Goal: Information Seeking & Learning: Learn about a topic

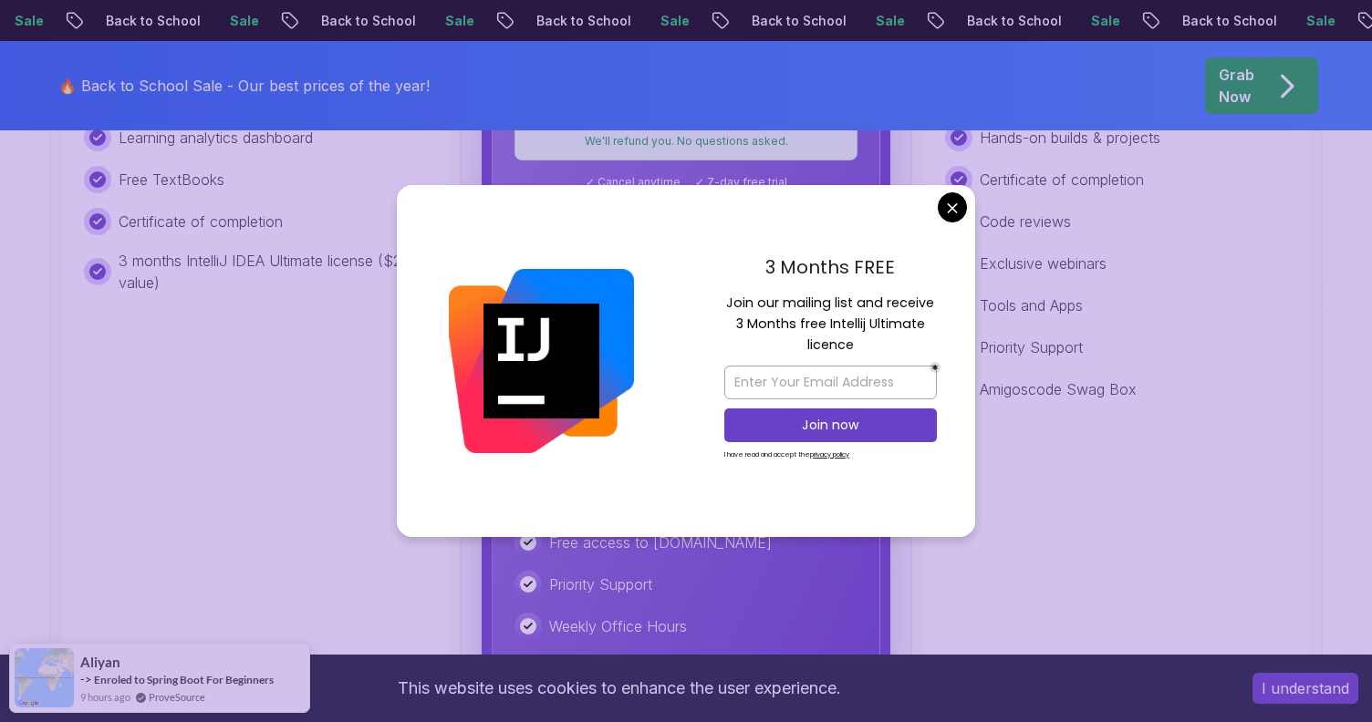
scroll to position [853, 0]
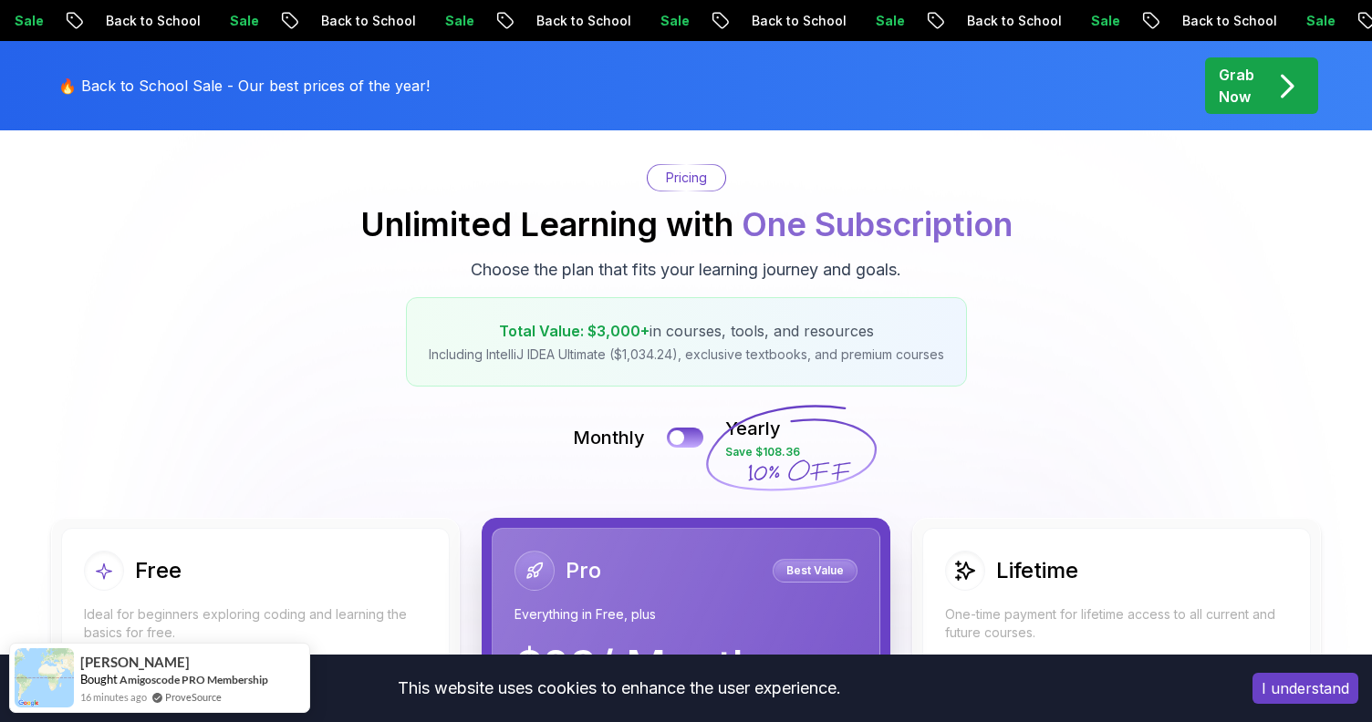
scroll to position [0, 0]
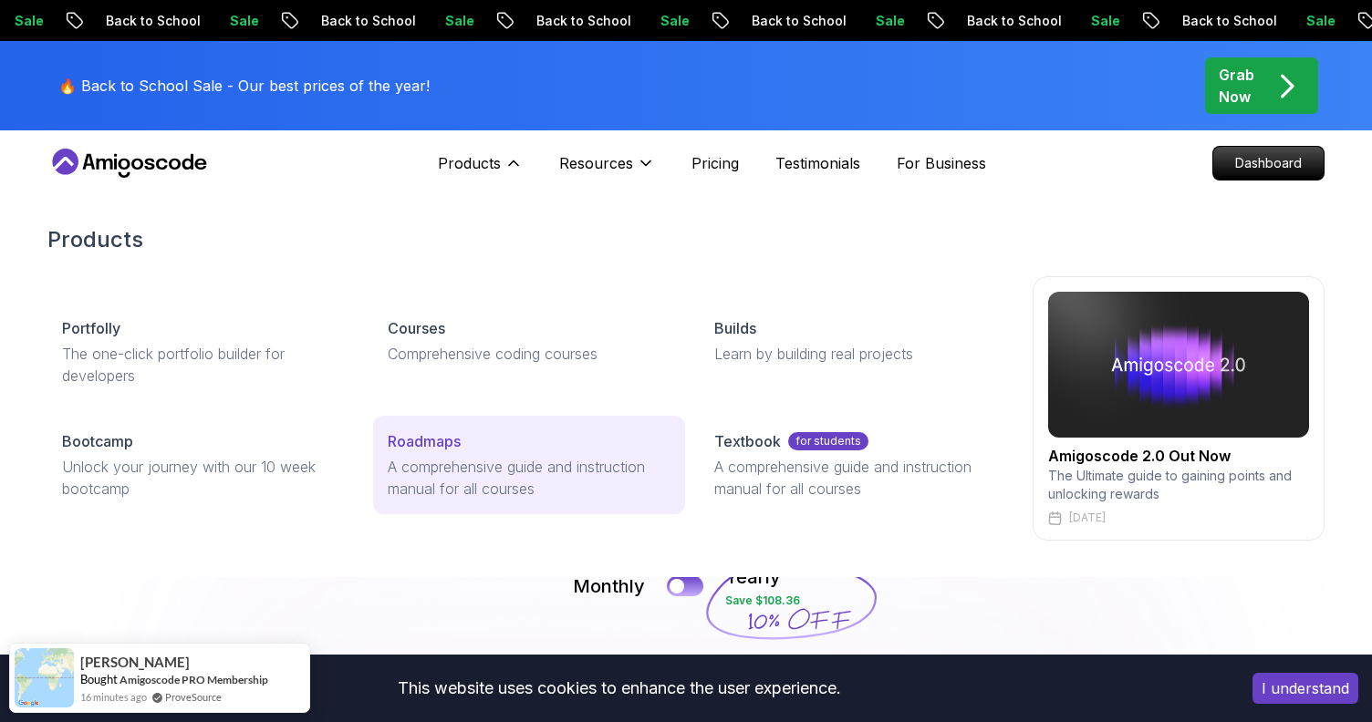
click at [453, 462] on p "A comprehensive guide and instruction manual for all courses" at bounding box center [529, 478] width 282 height 44
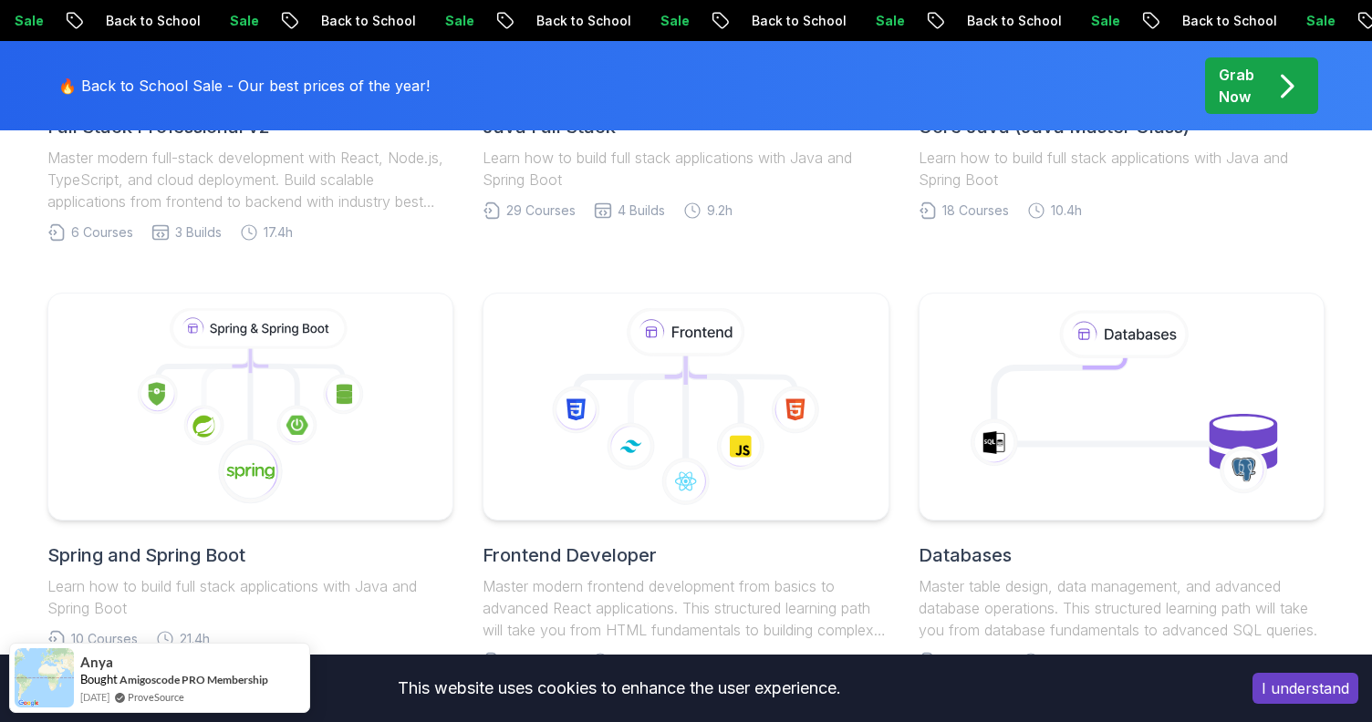
scroll to position [804, 0]
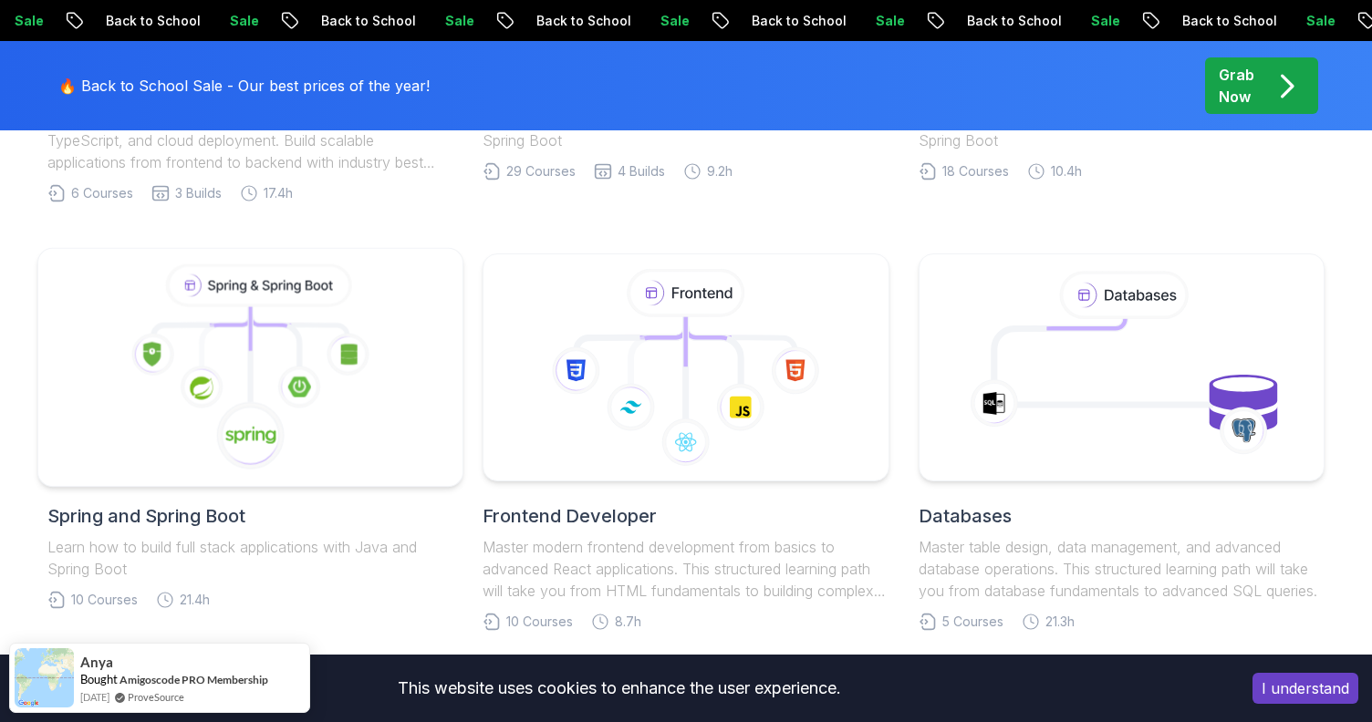
click at [254, 379] on icon at bounding box center [251, 368] width 394 height 207
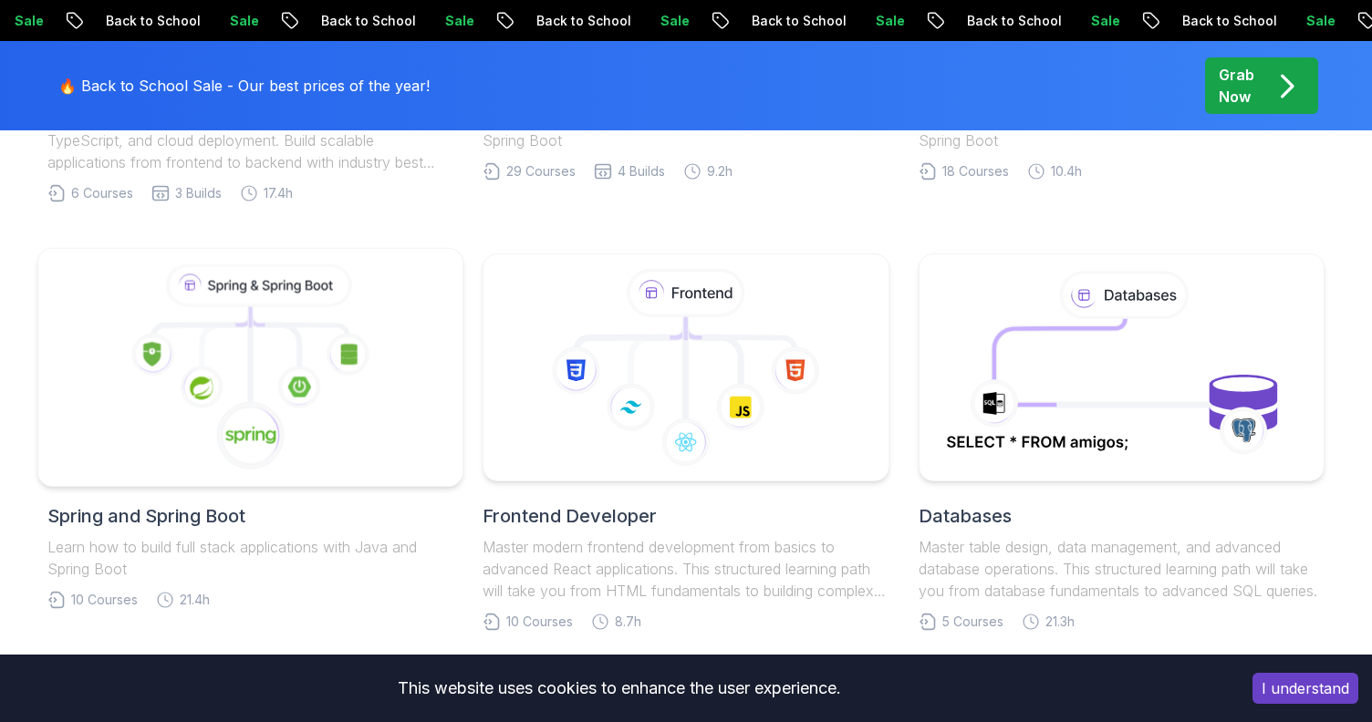
click at [264, 428] on image at bounding box center [250, 436] width 51 height 20
click at [263, 346] on icon at bounding box center [251, 368] width 394 height 207
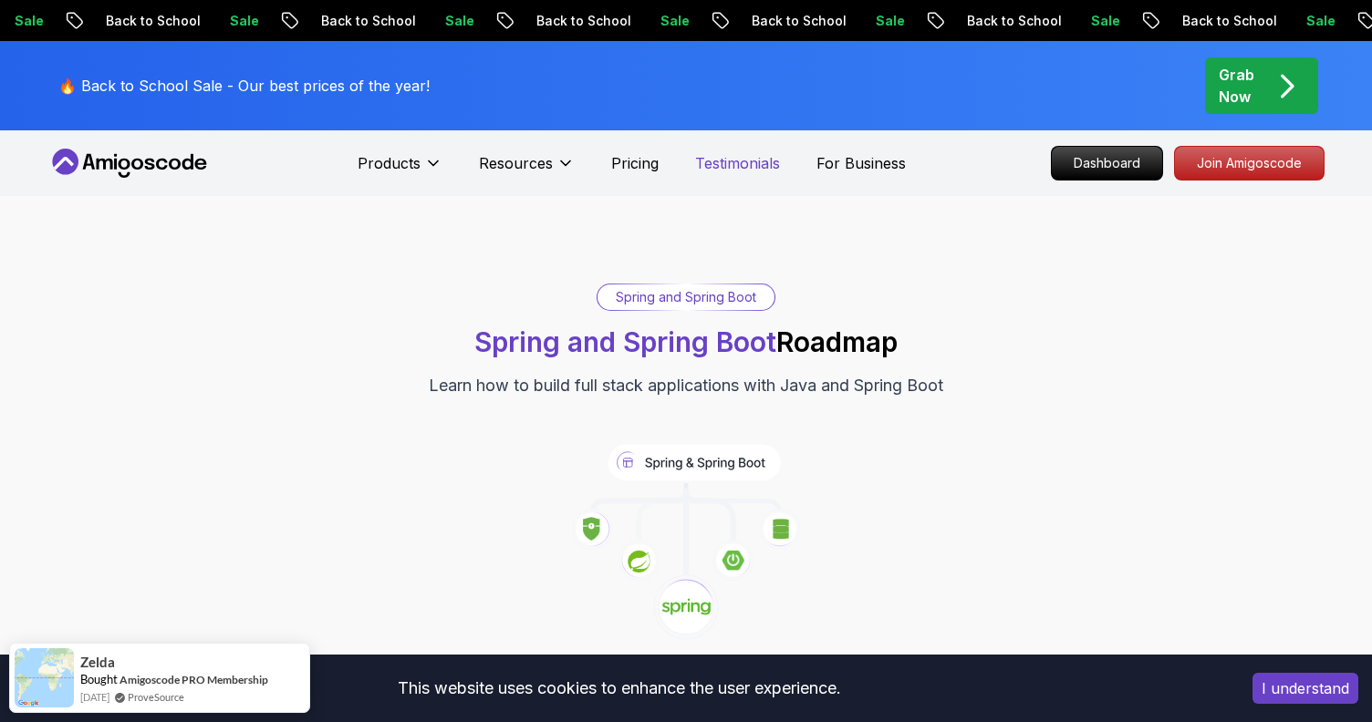
click at [742, 159] on p "Testimonials" at bounding box center [737, 163] width 85 height 22
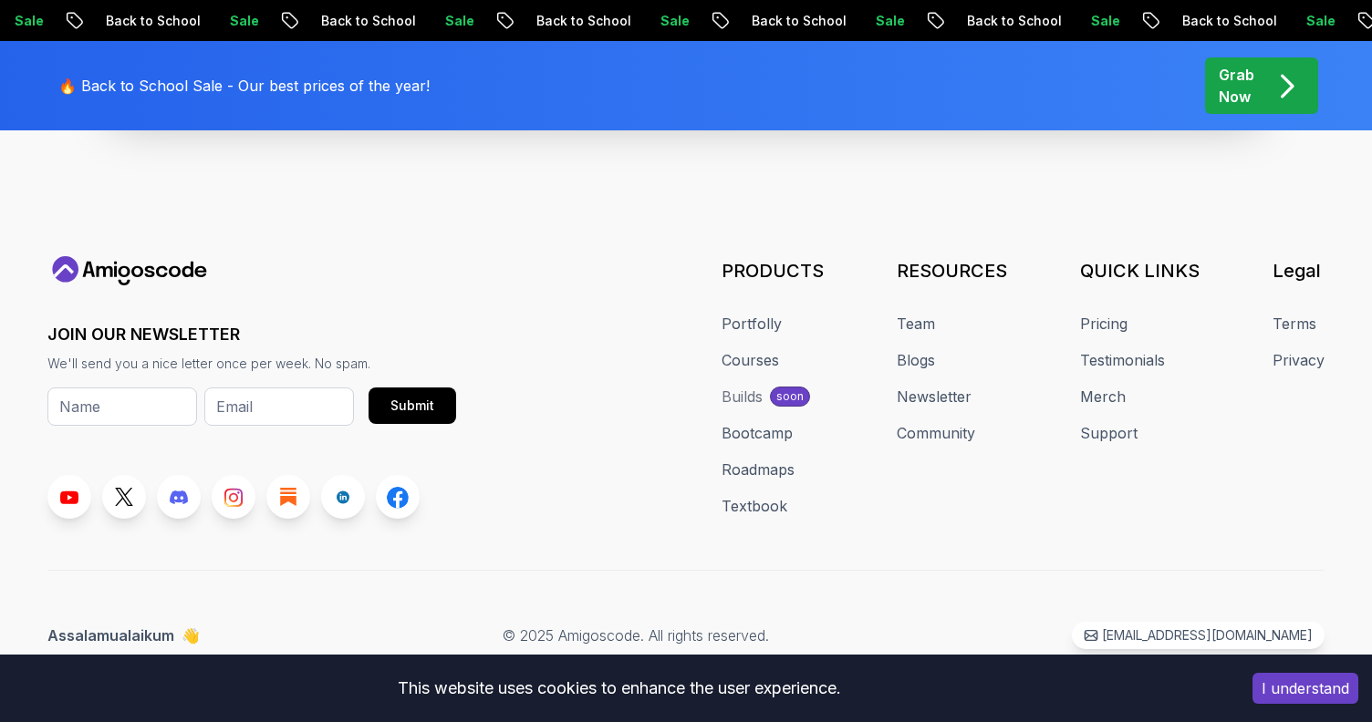
scroll to position [2728, 0]
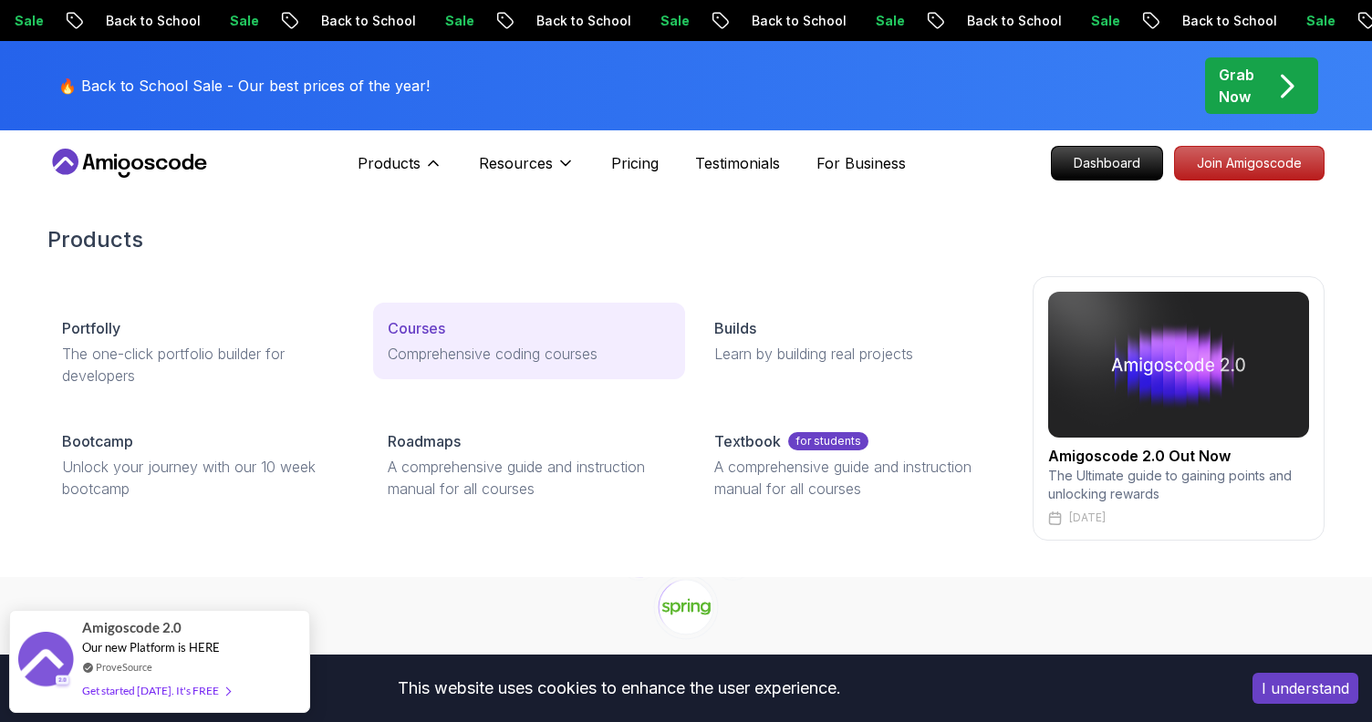
click at [432, 331] on p "Courses" at bounding box center [416, 328] width 57 height 22
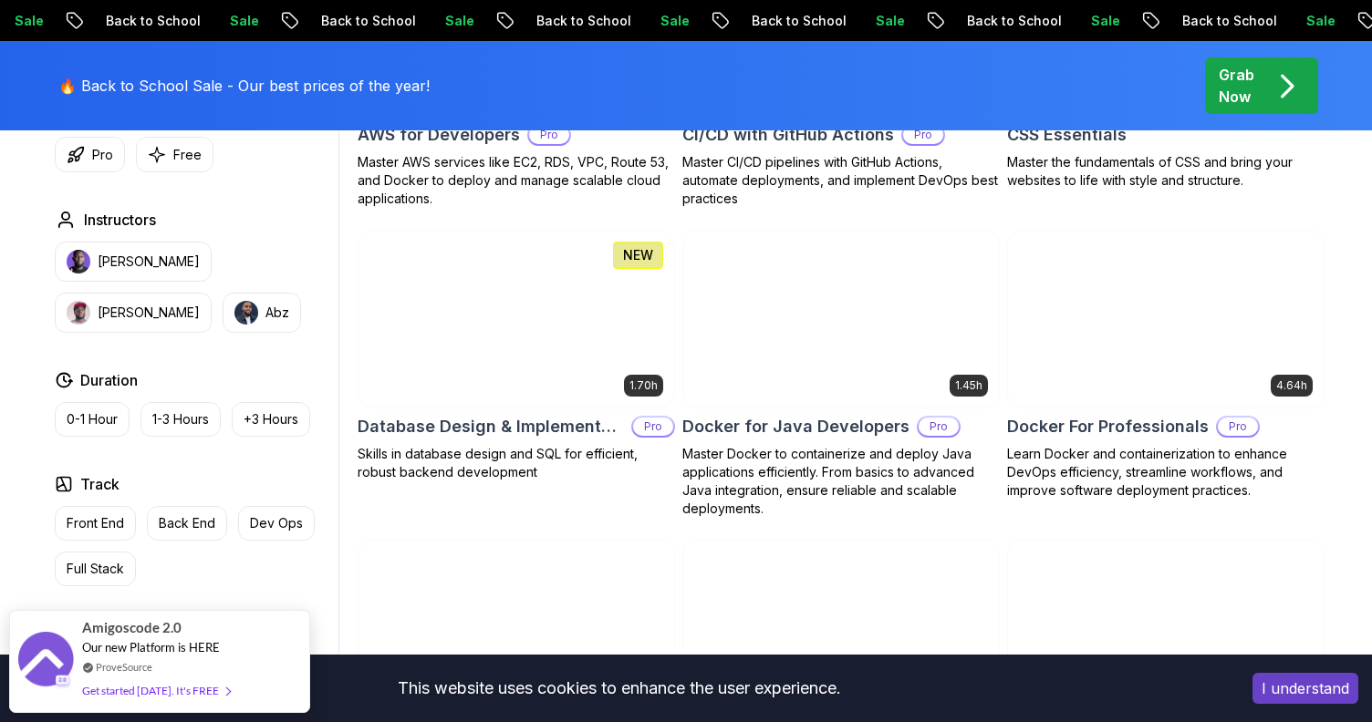
scroll to position [1632, 0]
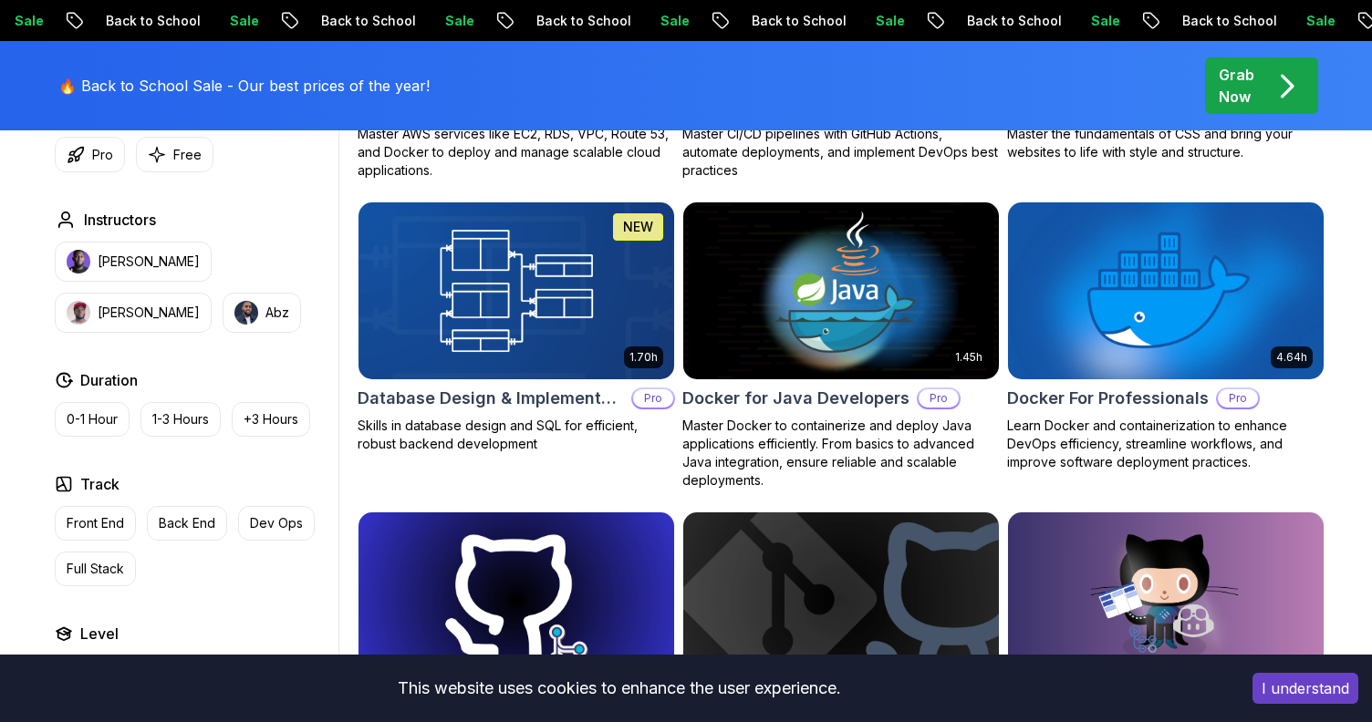
click at [541, 366] on img at bounding box center [515, 290] width 331 height 185
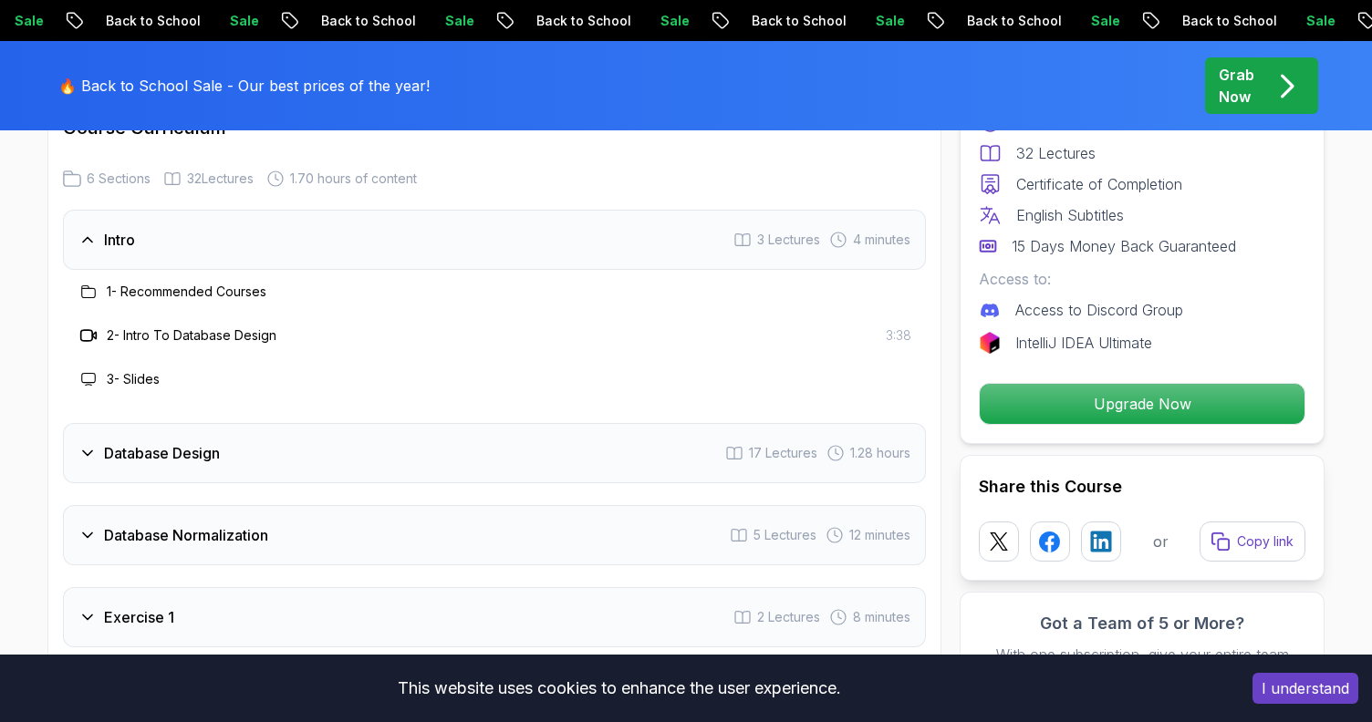
scroll to position [3115, 0]
click at [715, 449] on div "Database Design 17 Lectures 1.28 hours" at bounding box center [494, 450] width 863 height 60
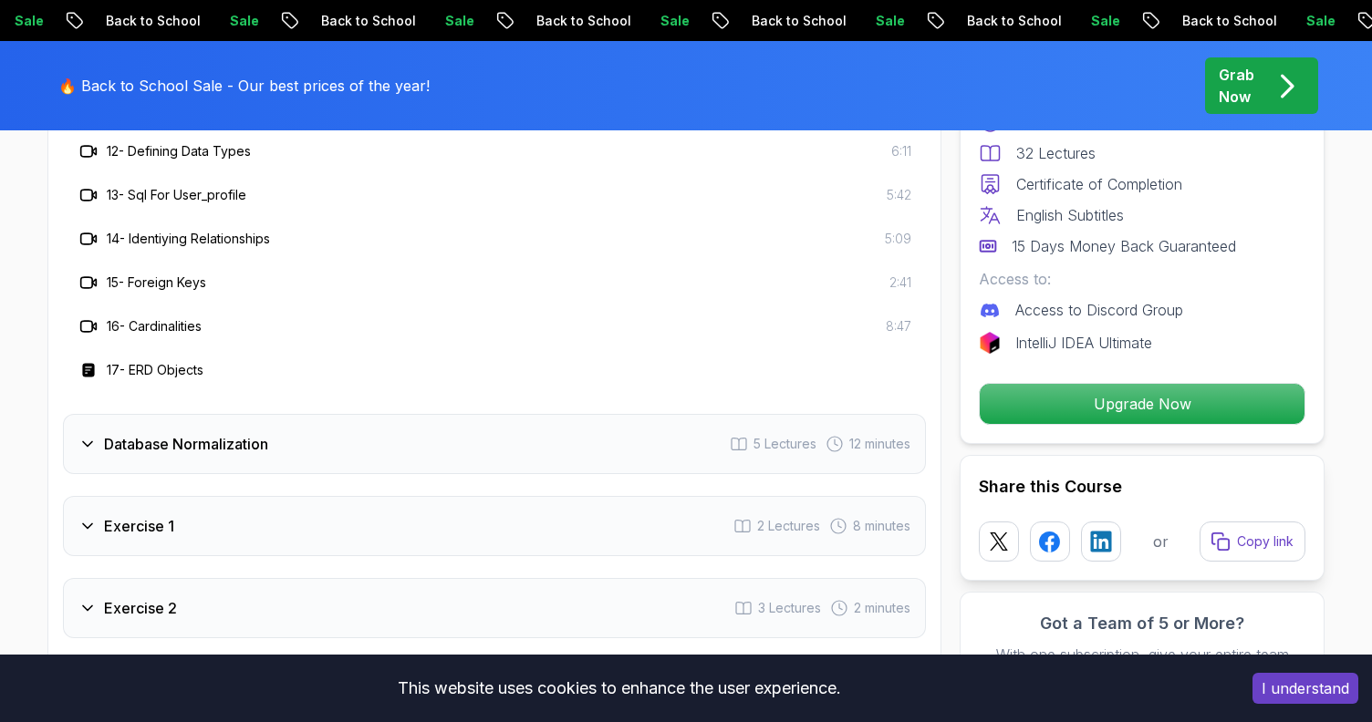
scroll to position [3818, 0]
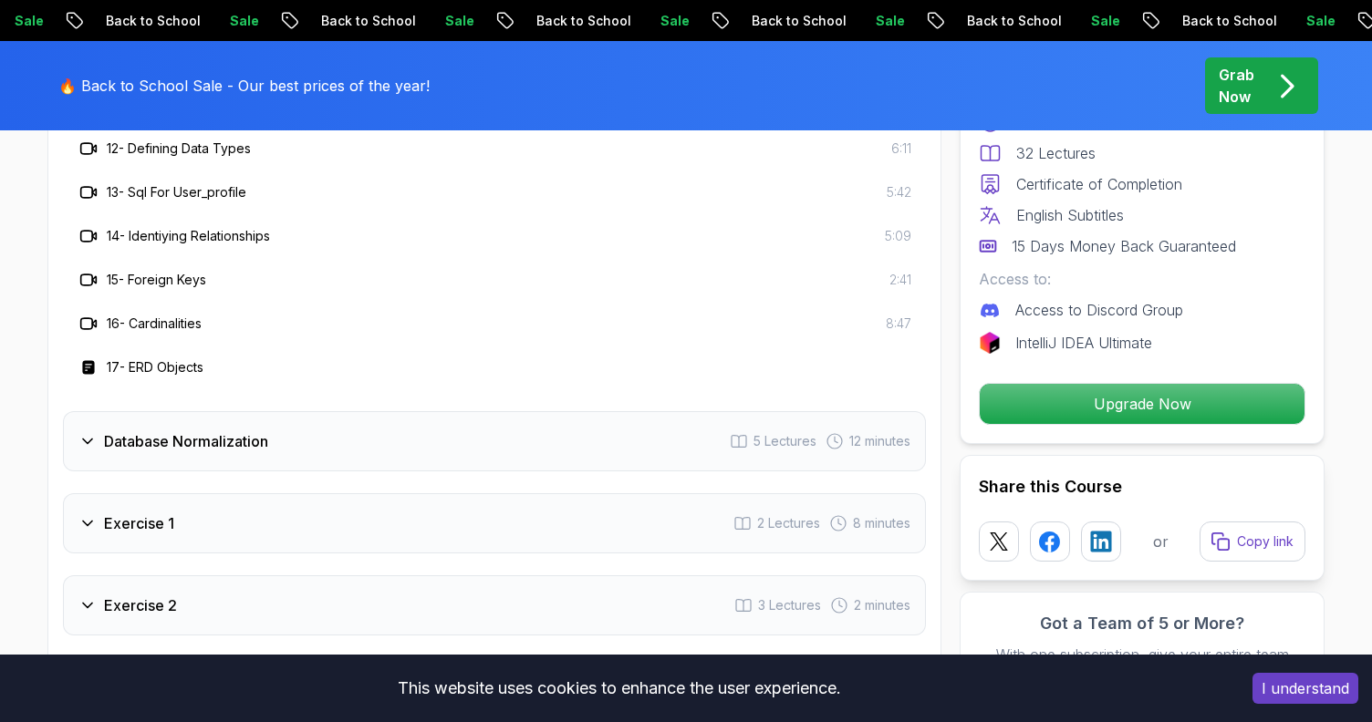
click at [452, 439] on div "Database Normalization 5 Lectures 12 minutes" at bounding box center [494, 441] width 863 height 60
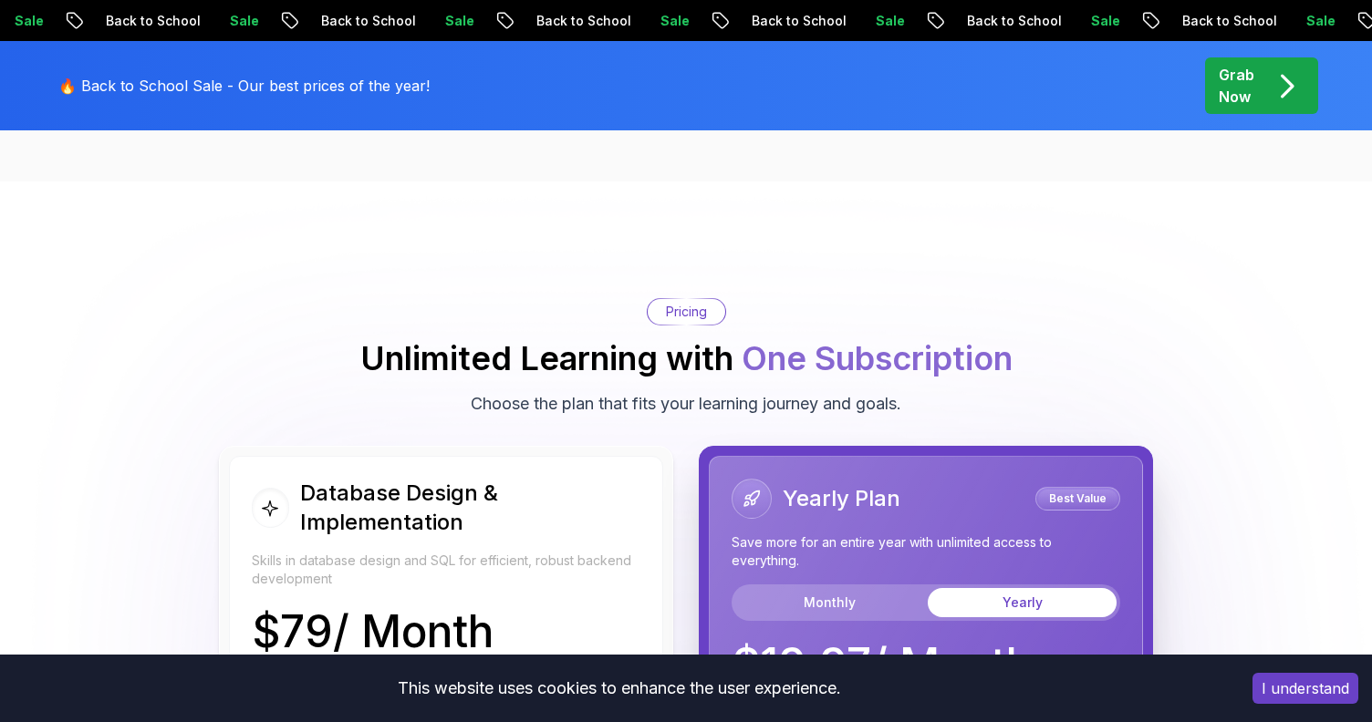
scroll to position [3700, 0]
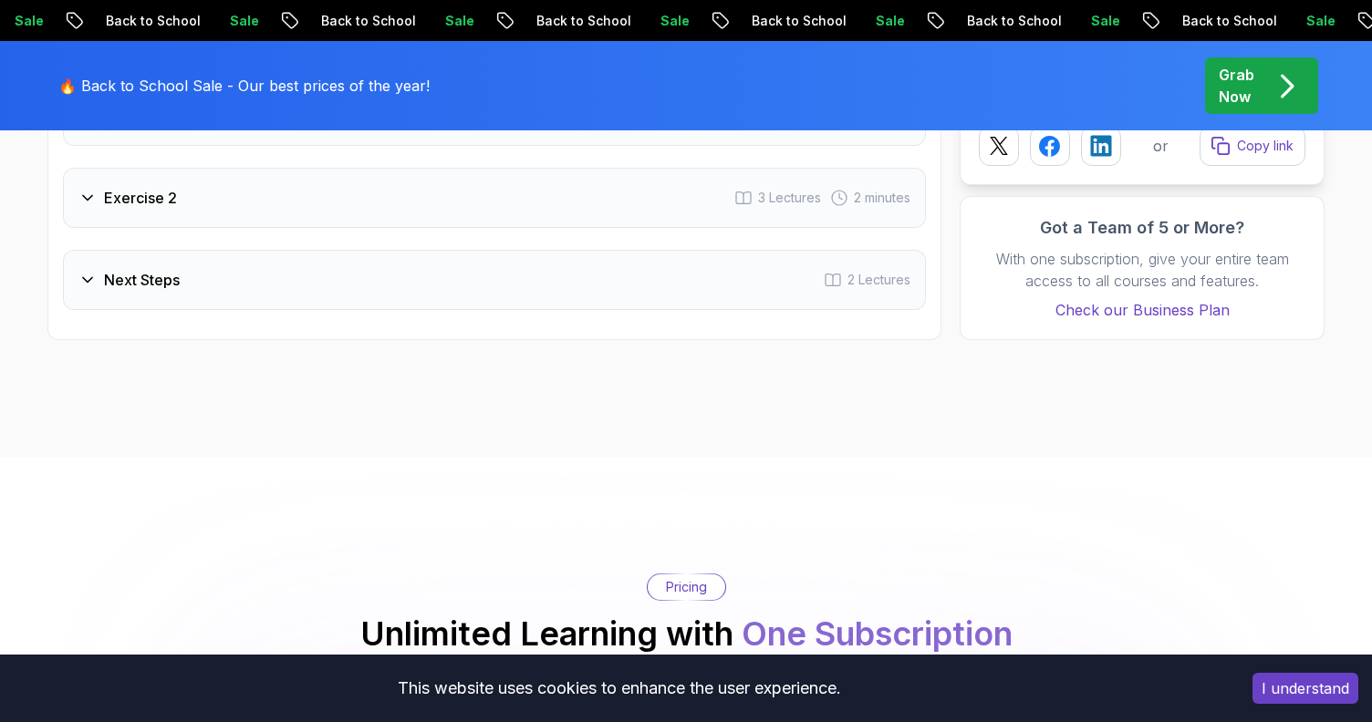
click at [1250, 88] on p "Grab Now" at bounding box center [1237, 86] width 36 height 44
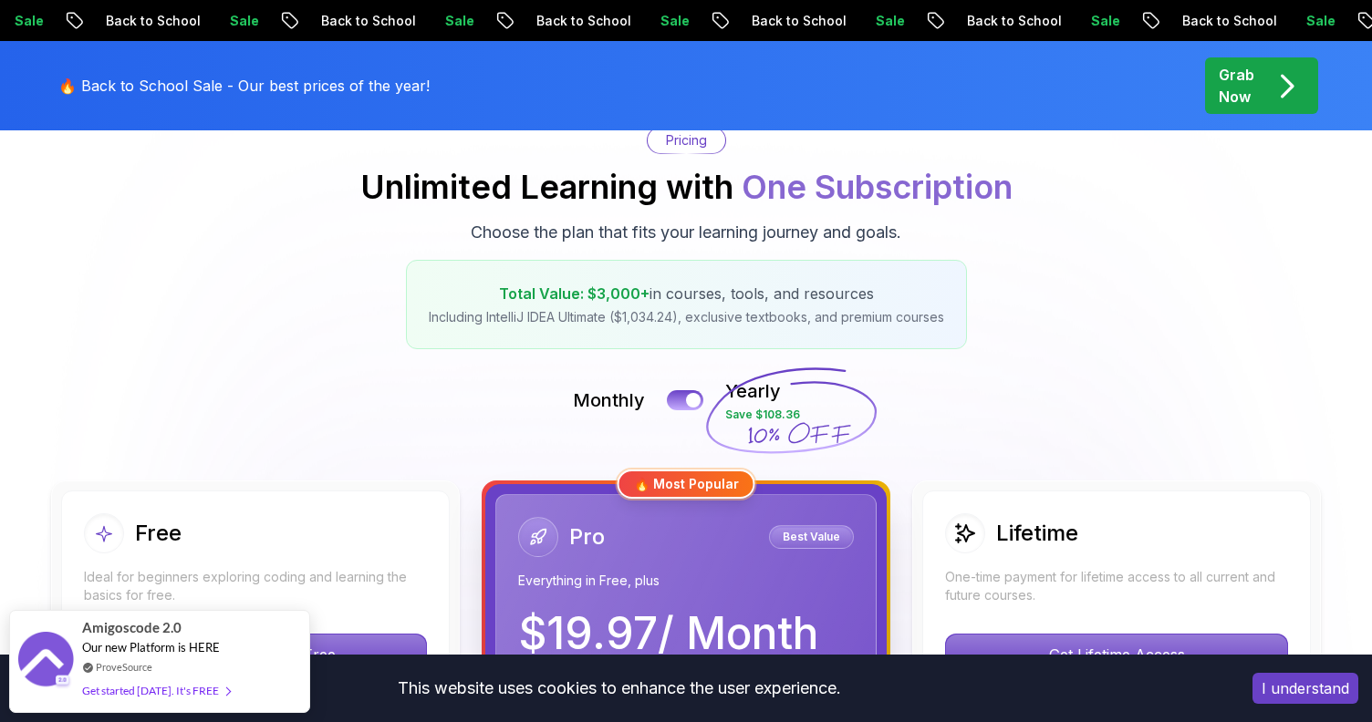
scroll to position [202, 0]
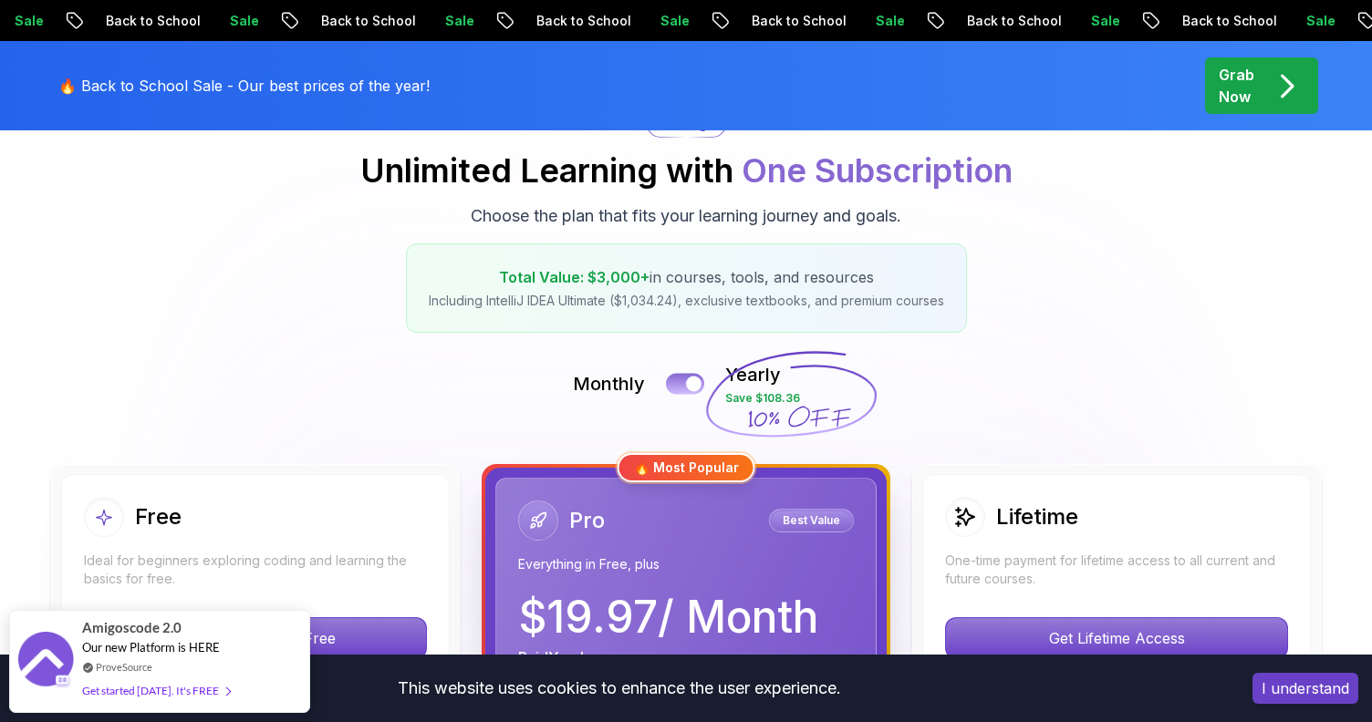
click at [689, 379] on div at bounding box center [694, 385] width 16 height 16
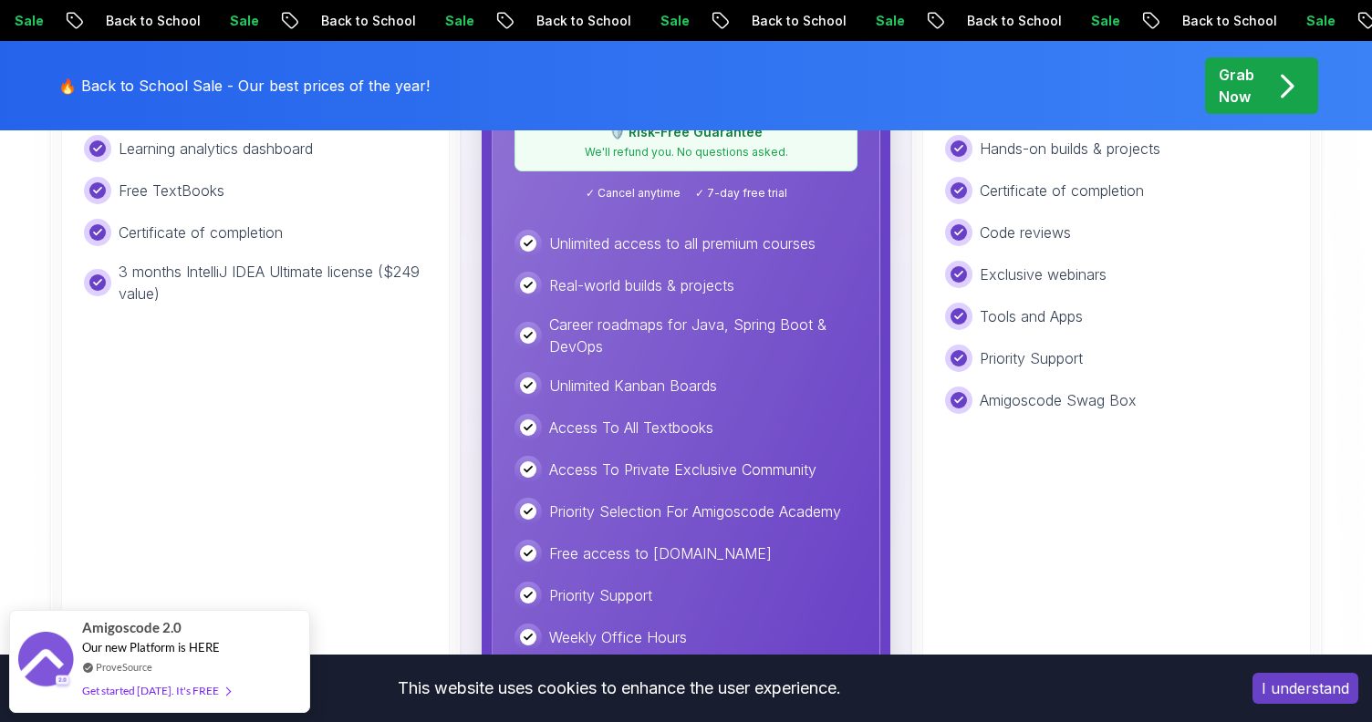
scroll to position [845, 0]
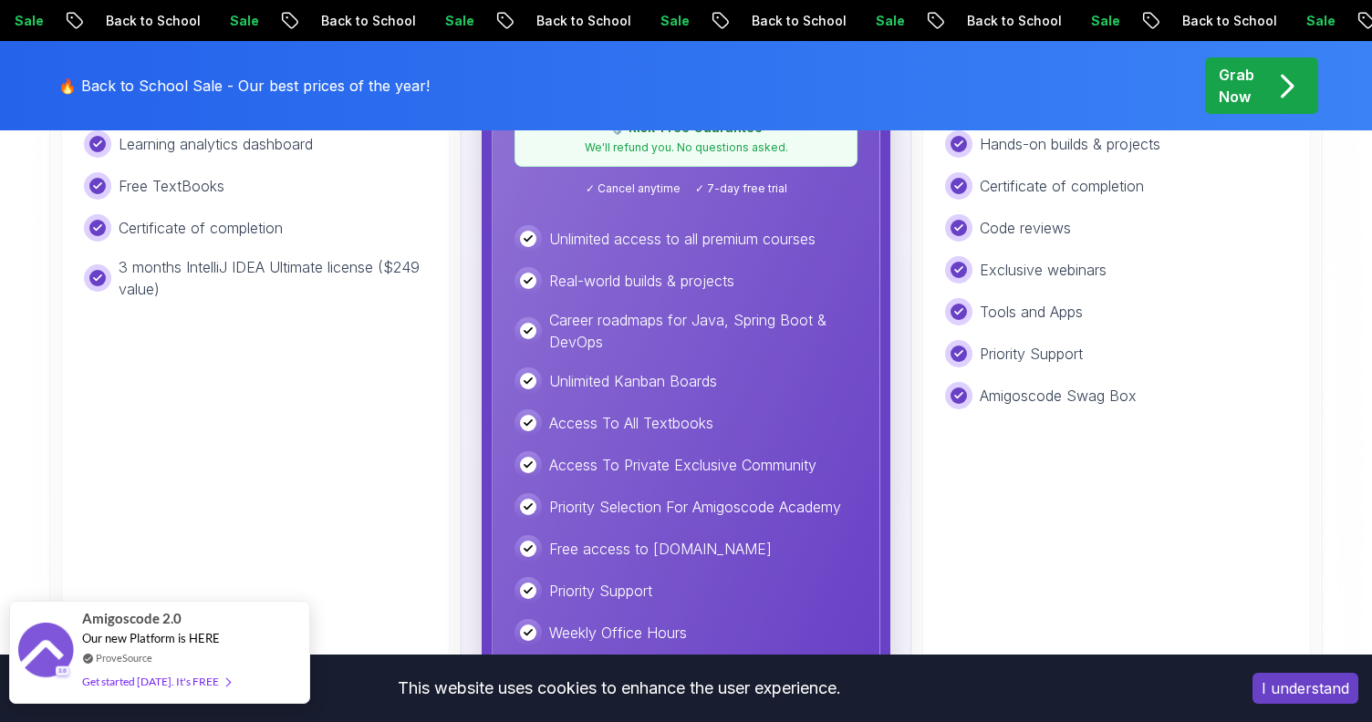
click at [186, 680] on div "Get started [DATE]. It's FREE" at bounding box center [156, 681] width 148 height 21
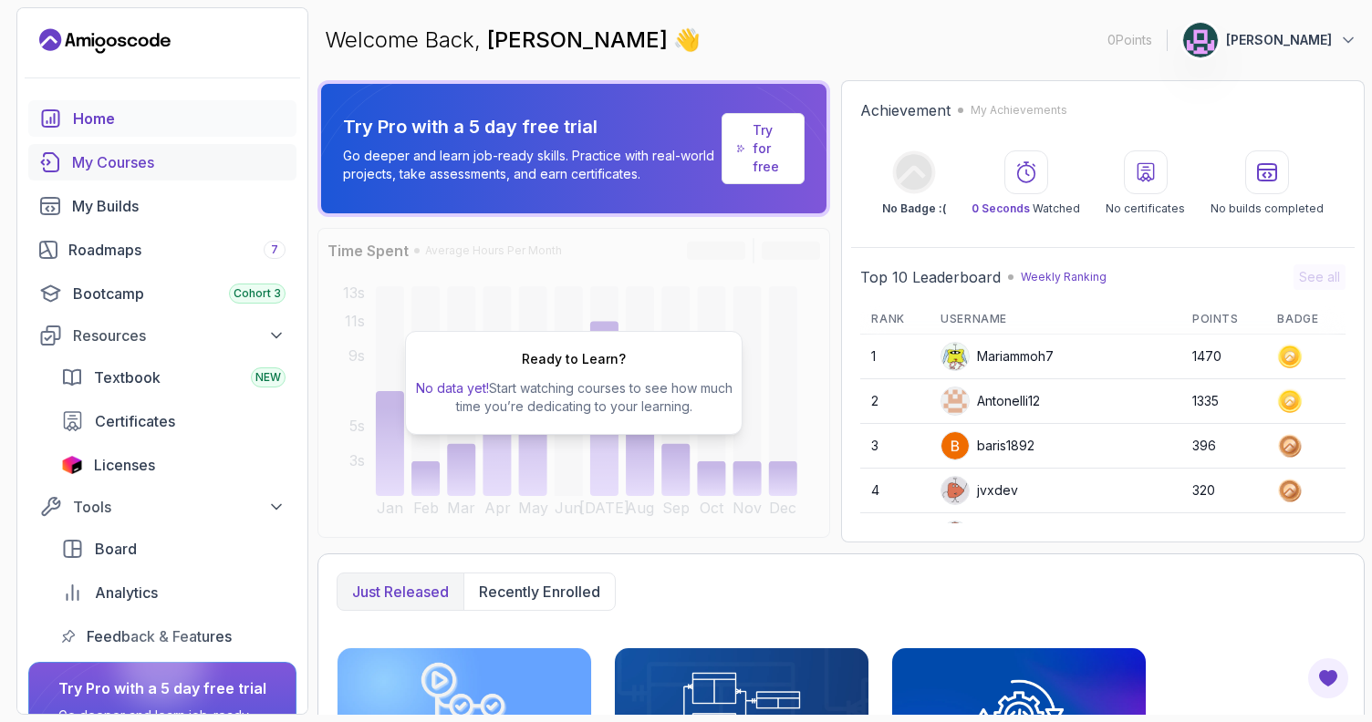
click at [128, 171] on div "My Courses" at bounding box center [178, 162] width 213 height 22
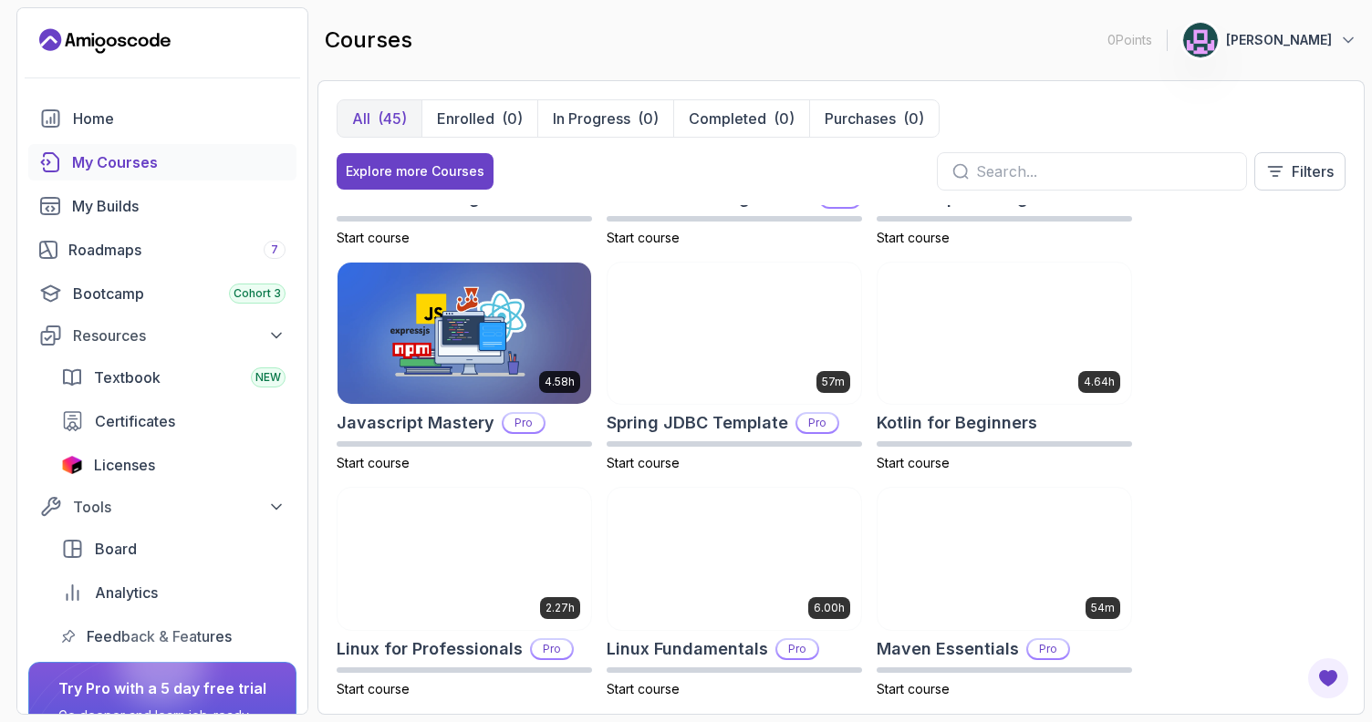
scroll to position [1986, 0]
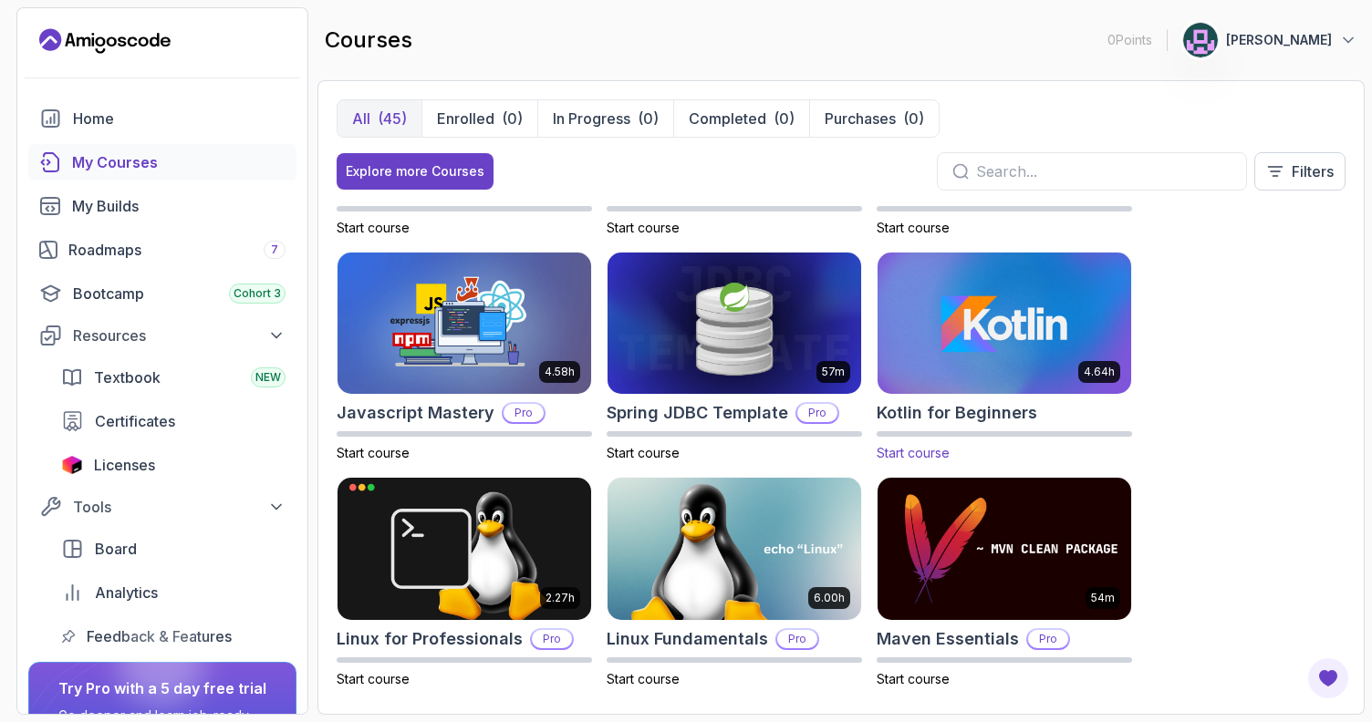
click at [963, 368] on img at bounding box center [1004, 323] width 266 height 149
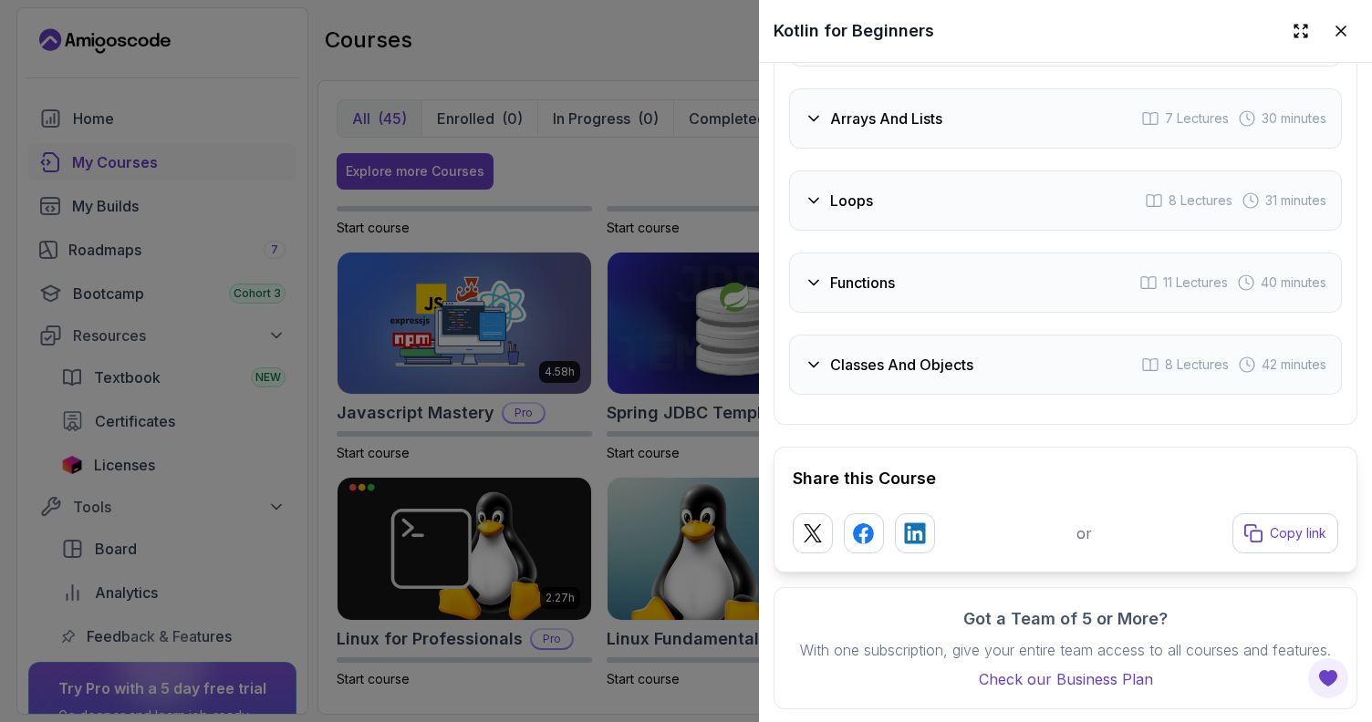
scroll to position [2555, 0]
click at [1344, 37] on icon at bounding box center [1341, 31] width 18 height 18
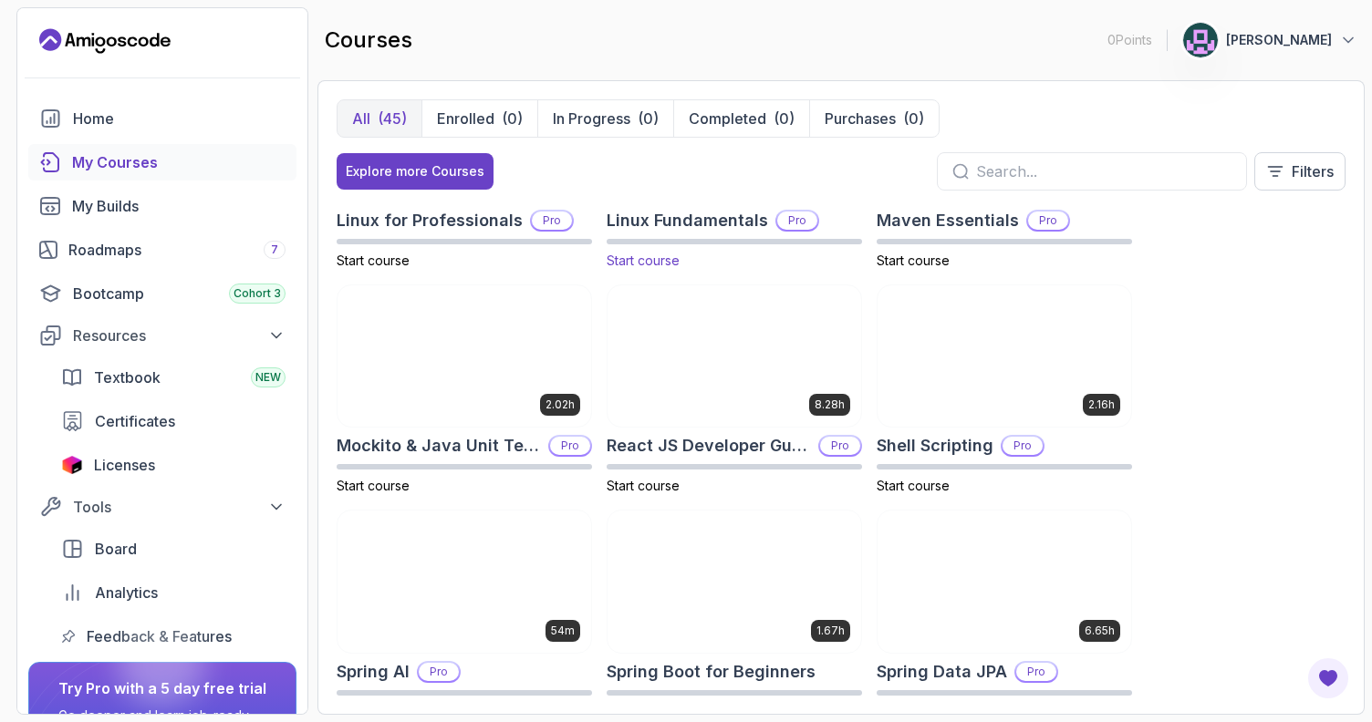
scroll to position [2450, 0]
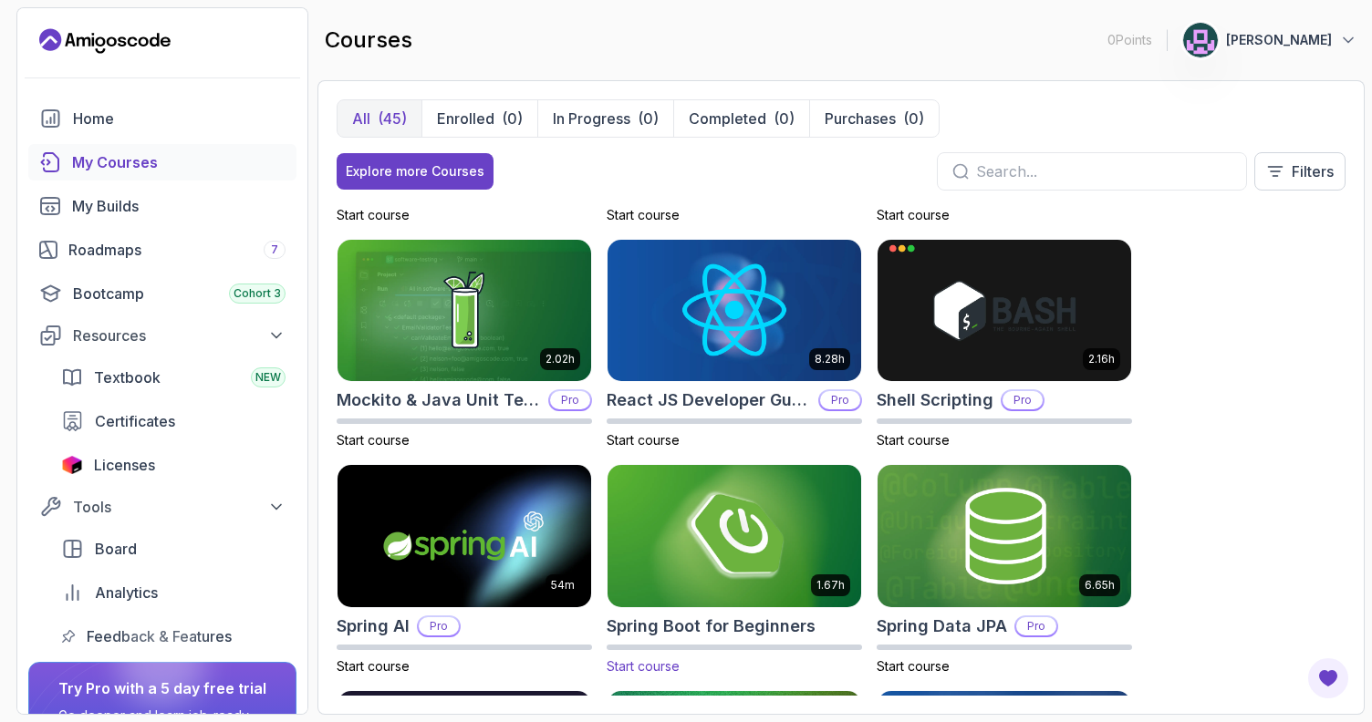
click at [754, 554] on img at bounding box center [734, 536] width 266 height 149
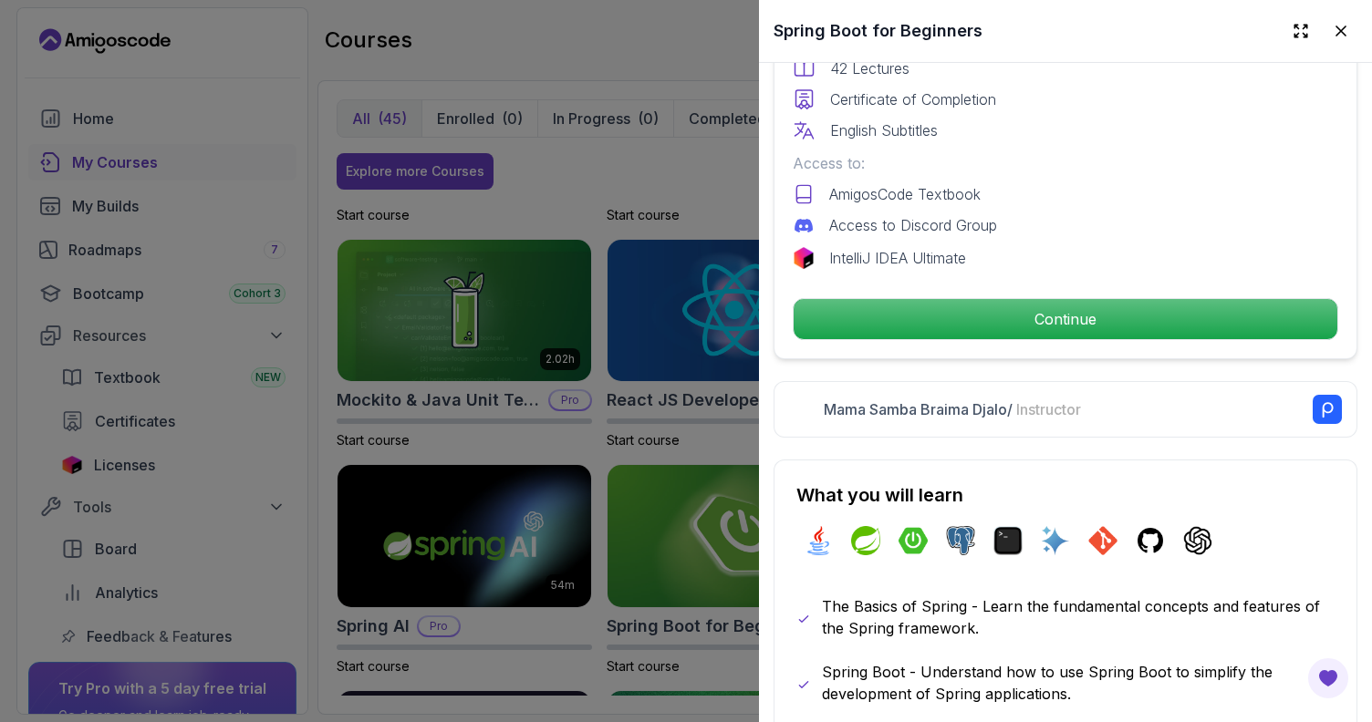
scroll to position [568, 0]
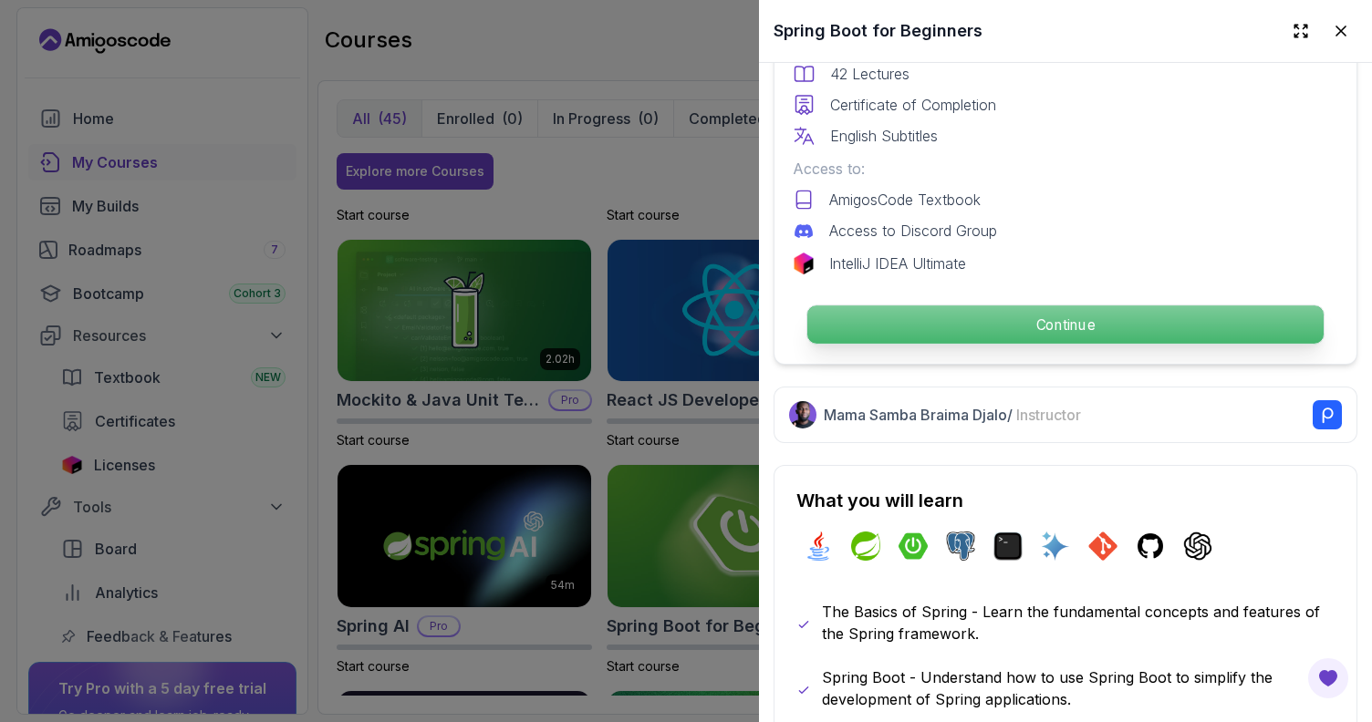
click at [1115, 314] on p "Continue" at bounding box center [1065, 325] width 516 height 38
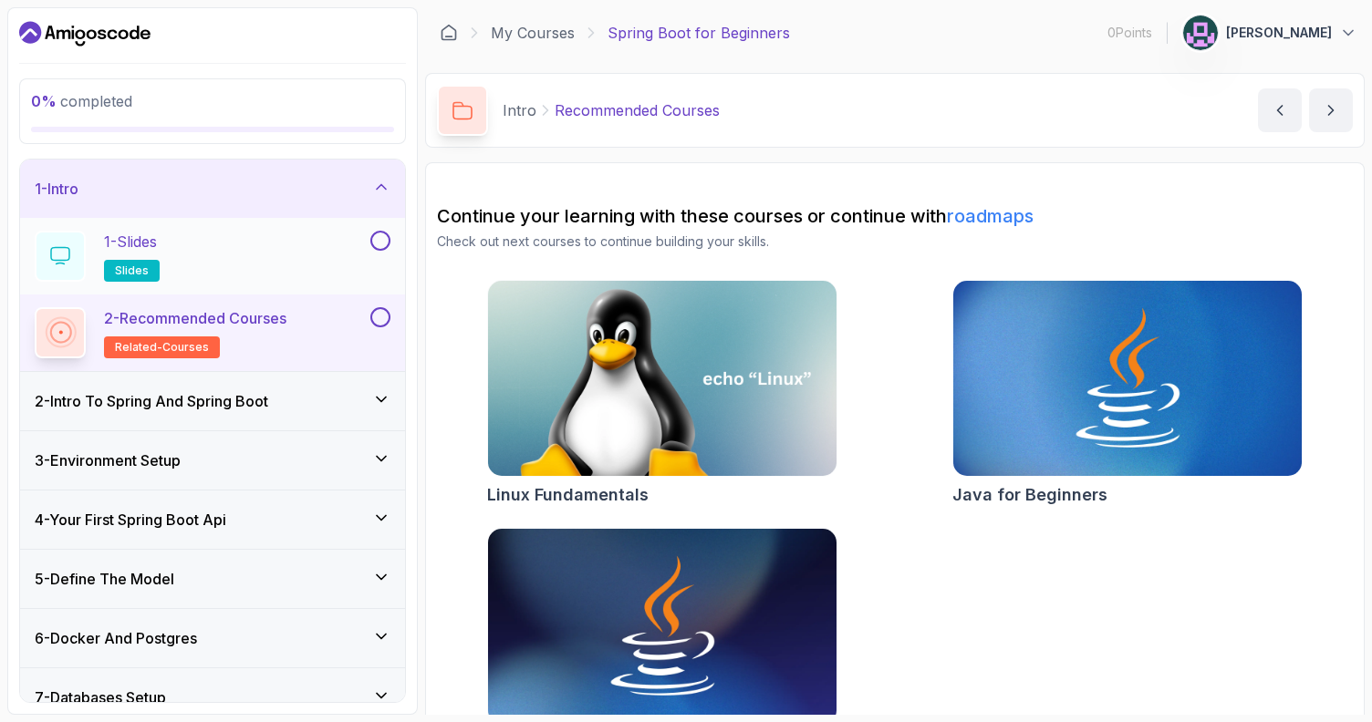
click at [140, 265] on span "slides" at bounding box center [132, 271] width 34 height 15
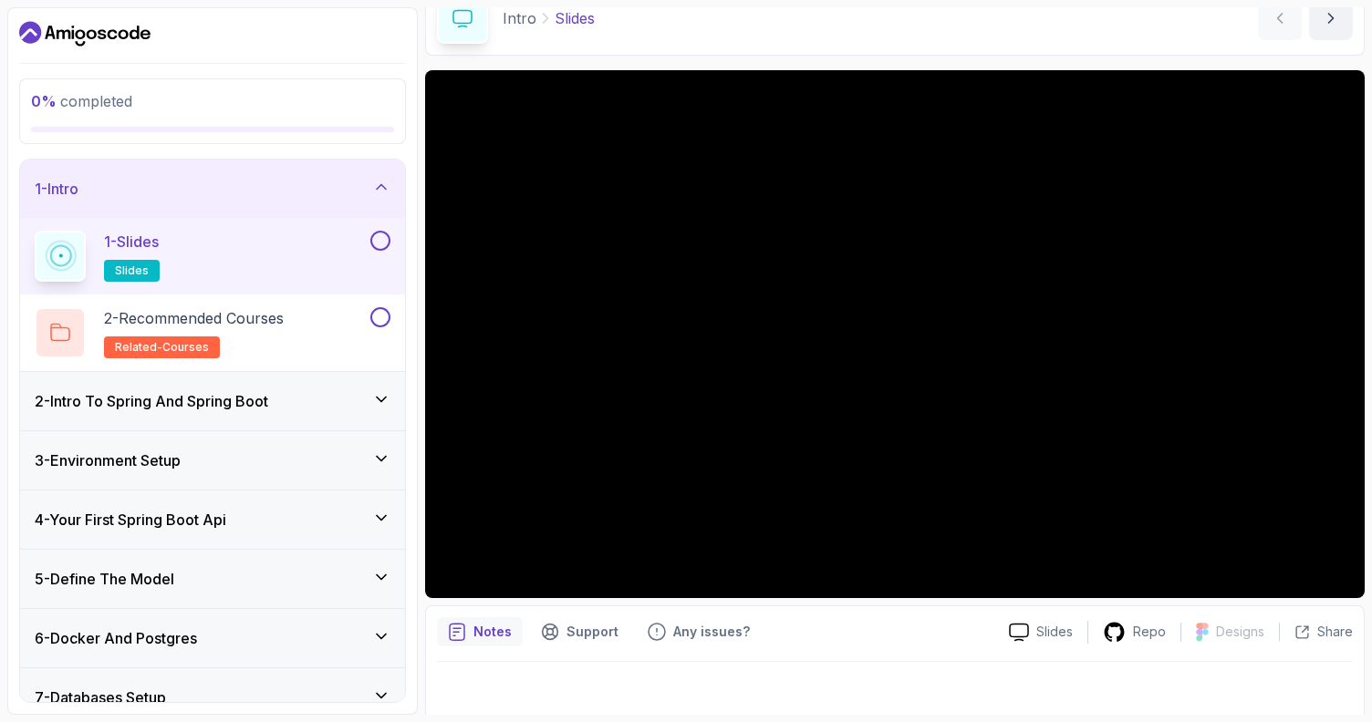
scroll to position [102, 0]
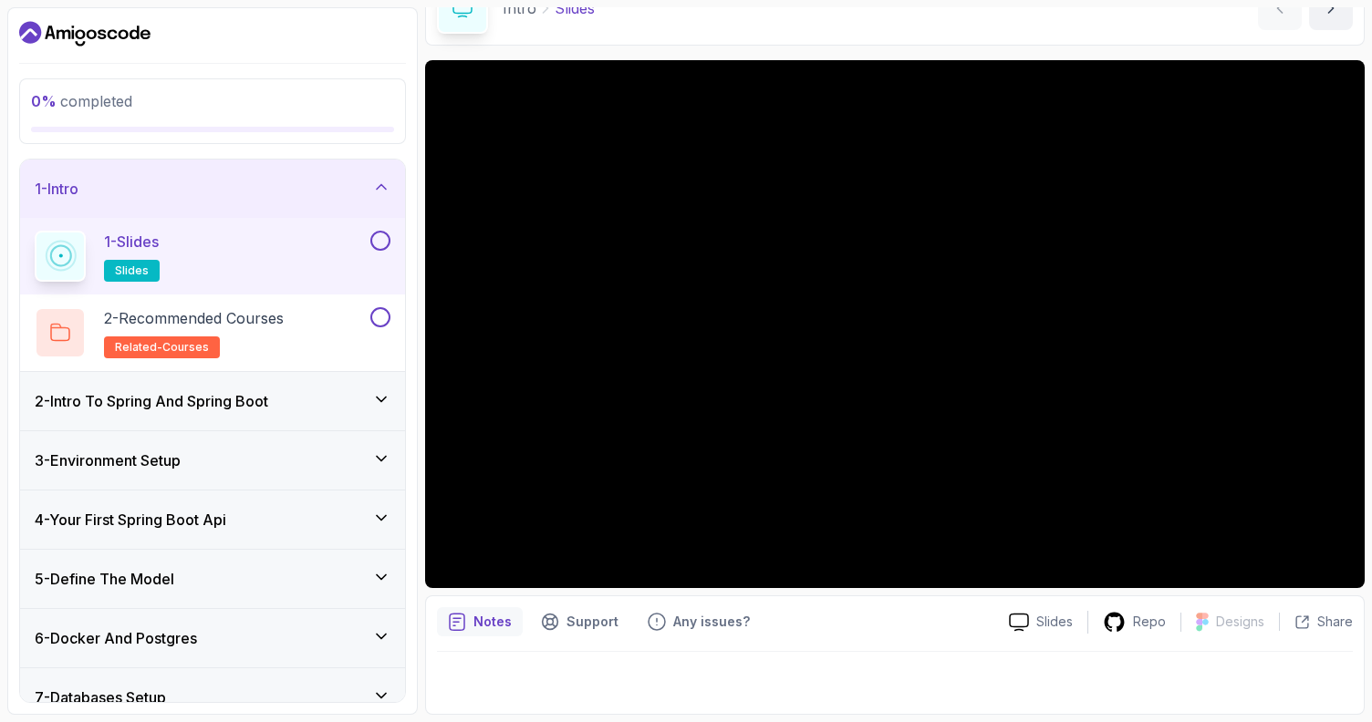
click at [857, 637] on div "Notes Support Any issues? Slides Repo Designs Design not available Share" at bounding box center [894, 655] width 939 height 119
click at [326, 402] on div "2 - Intro To Spring And Spring Boot" at bounding box center [213, 401] width 356 height 22
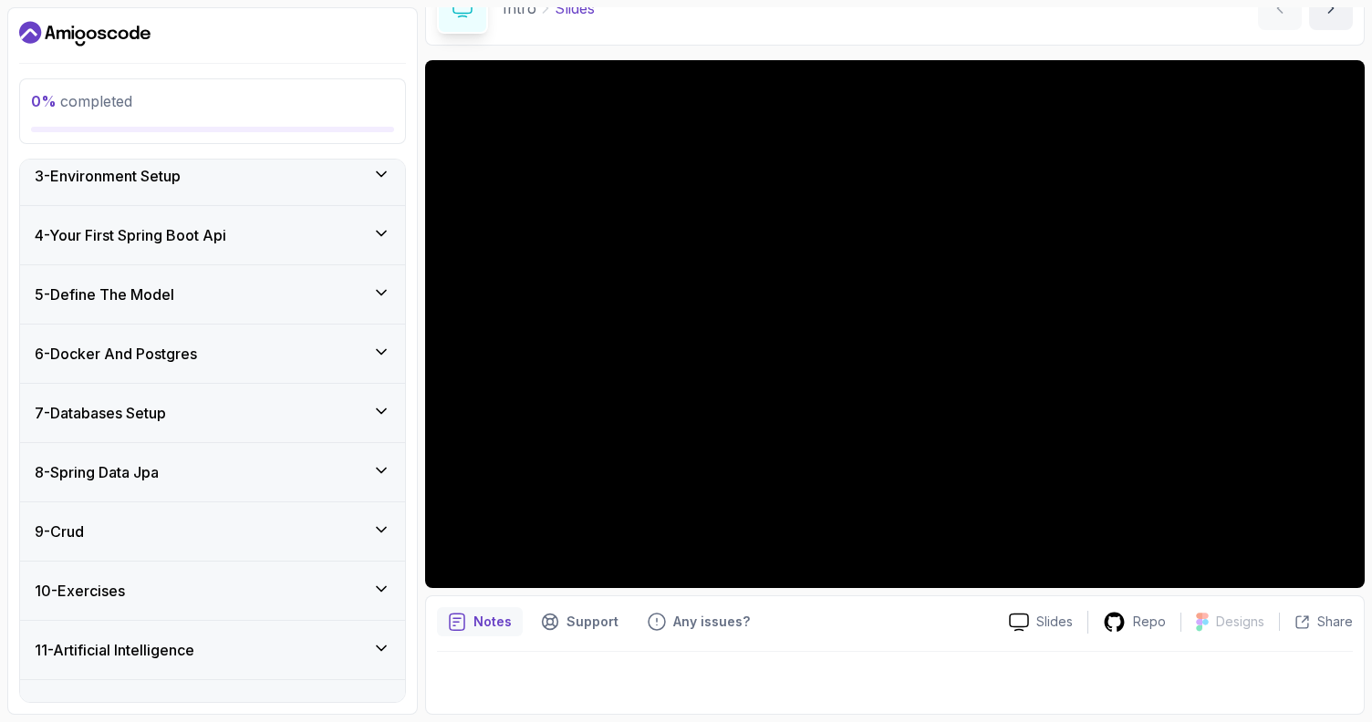
scroll to position [440, 0]
